Goal: Task Accomplishment & Management: Use online tool/utility

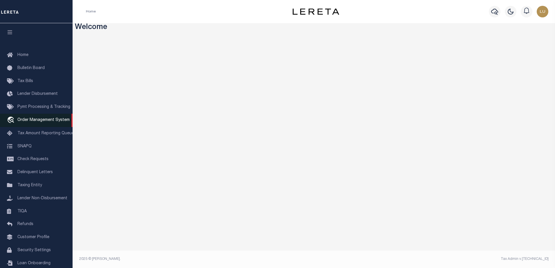
click at [43, 122] on span "Order Management System" at bounding box center [43, 120] width 52 height 4
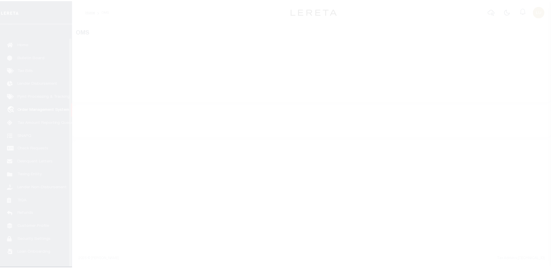
scroll to position [15, 0]
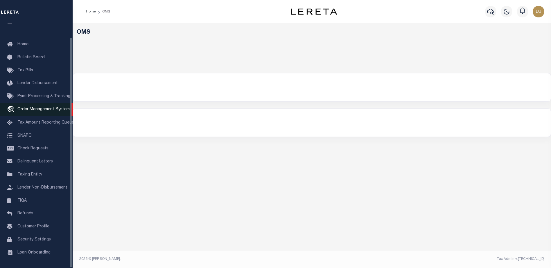
select select "200"
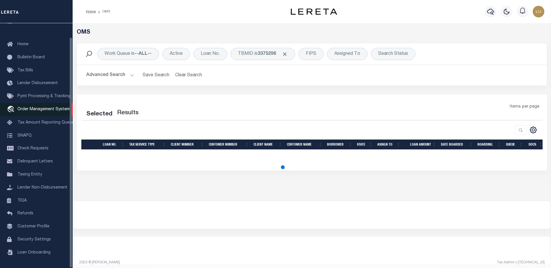
select select "200"
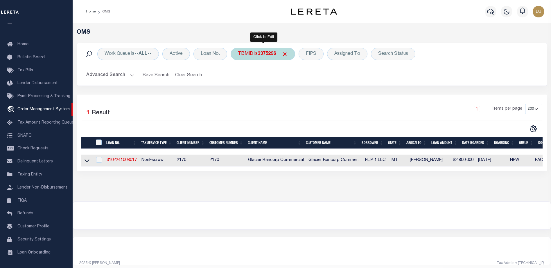
click at [265, 57] on div "TBMID is 3375296" at bounding box center [262, 54] width 64 height 12
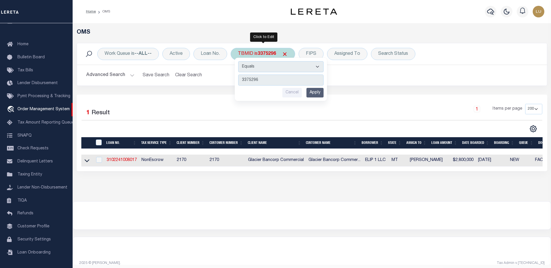
type input "3407570"
click at [317, 92] on input "Apply" at bounding box center [314, 93] width 17 height 10
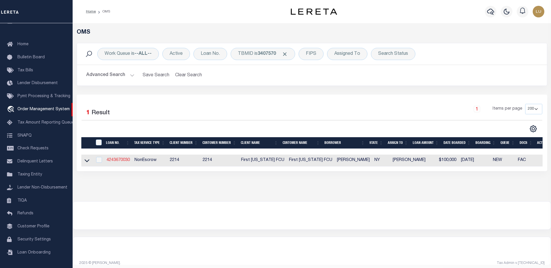
click at [123, 162] on link "4243670030" at bounding box center [118, 160] width 23 height 4
type input "4243670030"
type input "[PERSON_NAME]"
select select
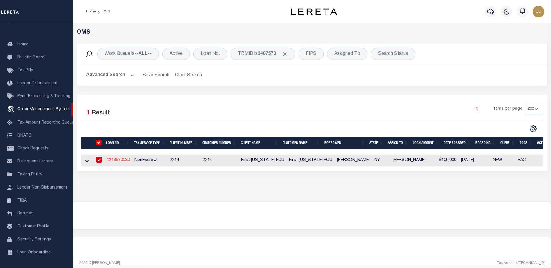
type input "[STREET_ADDRESS]"
type input "COBLESKILL NY 12043-6310"
select select "NonEscrow"
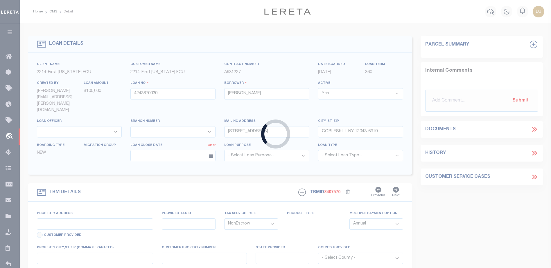
type input "[STREET_ADDRESS]"
type input "56.18-4-37"
type input "COBLESKILL NY 12043"
type input "NY"
select select
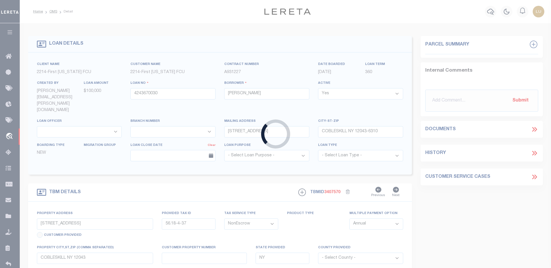
select select "12316"
select select
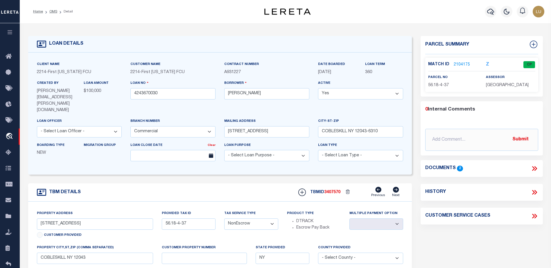
click at [459, 63] on link "2104175" at bounding box center [461, 65] width 16 height 6
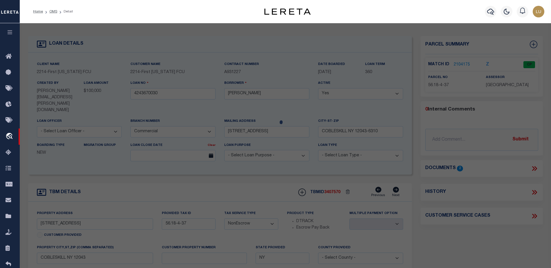
checkbox input "false"
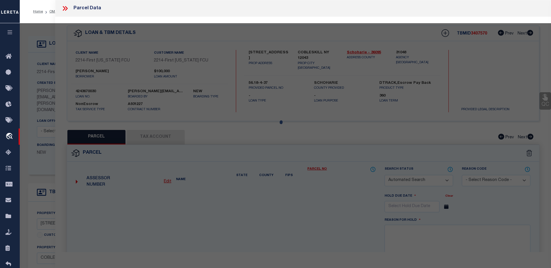
select select "CP"
type input "Ray Sigtermans"
select select
type input "128 Union St"
checkbox input "false"
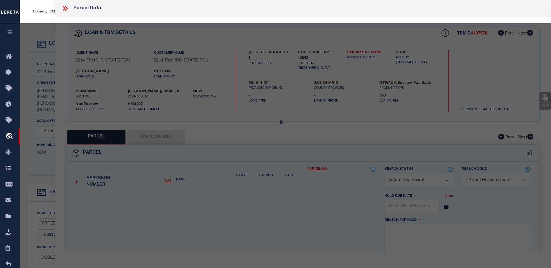
type input "COBLESKILL NY 12043"
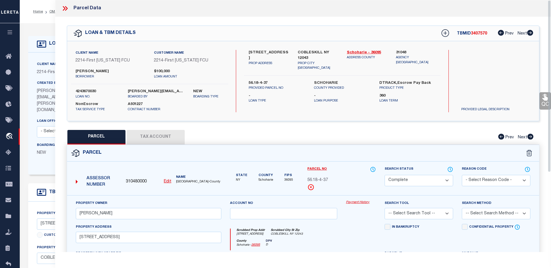
click at [358, 203] on link "Payment History" at bounding box center [361, 202] width 30 height 5
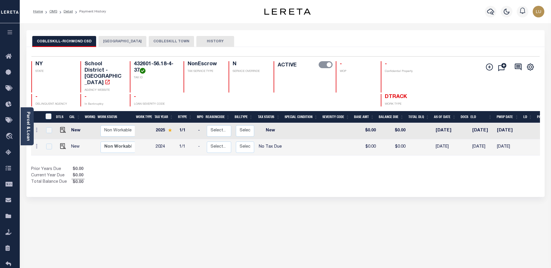
click at [117, 41] on button "[GEOGRAPHIC_DATA]" at bounding box center [122, 41] width 48 height 11
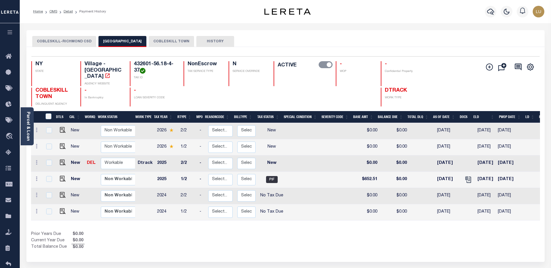
click at [166, 39] on button "COBLESKILL TOWN" at bounding box center [171, 41] width 45 height 11
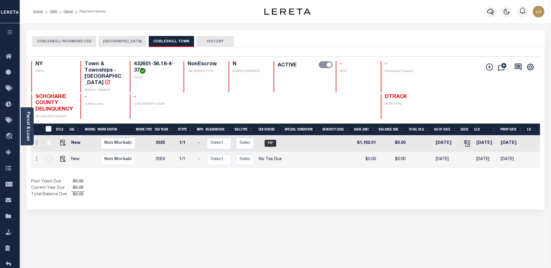
click at [124, 42] on button "[GEOGRAPHIC_DATA]" at bounding box center [122, 41] width 48 height 11
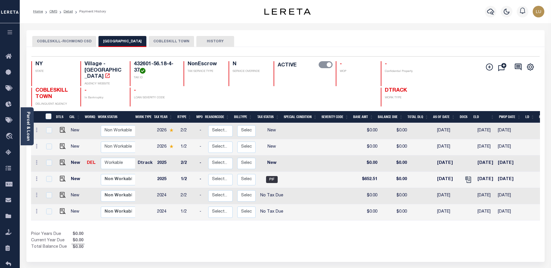
click at [156, 40] on button "COBLESKILL TOWN" at bounding box center [171, 41] width 45 height 11
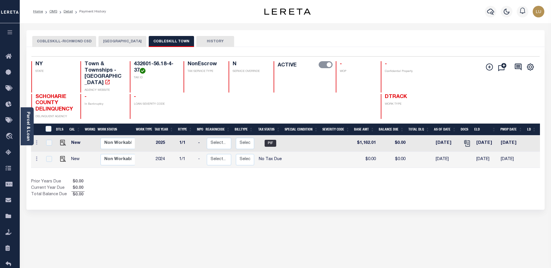
click at [121, 42] on button "[GEOGRAPHIC_DATA]" at bounding box center [122, 41] width 48 height 11
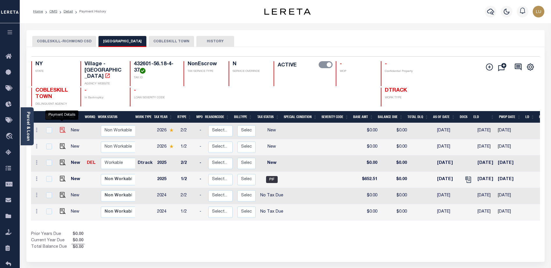
click at [61, 127] on img "" at bounding box center [63, 130] width 6 height 6
checkbox input "true"
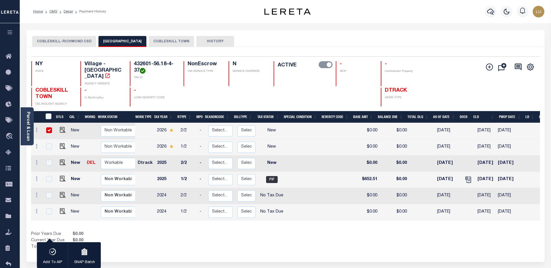
click at [165, 40] on button "COBLESKILL TOWN" at bounding box center [171, 41] width 45 height 11
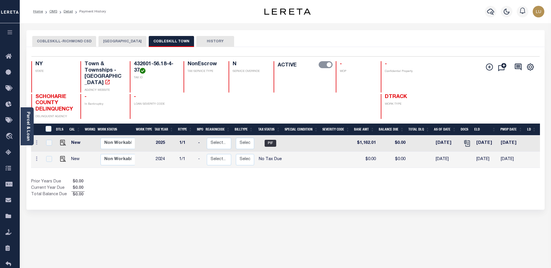
click at [129, 41] on button "[GEOGRAPHIC_DATA]" at bounding box center [122, 41] width 48 height 11
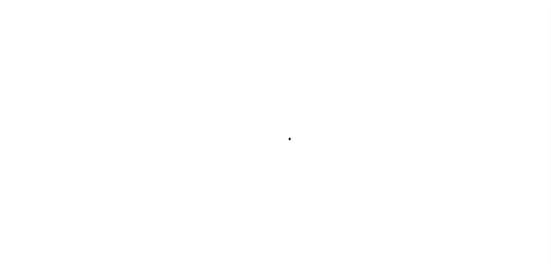
select select "NW2"
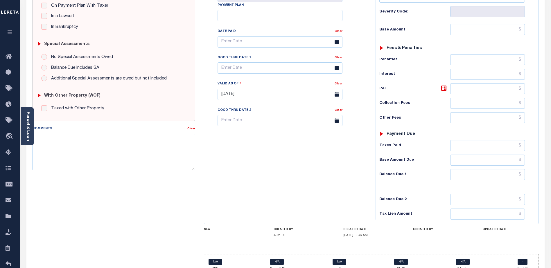
scroll to position [159, 0]
